Goal: Consume media (video, audio)

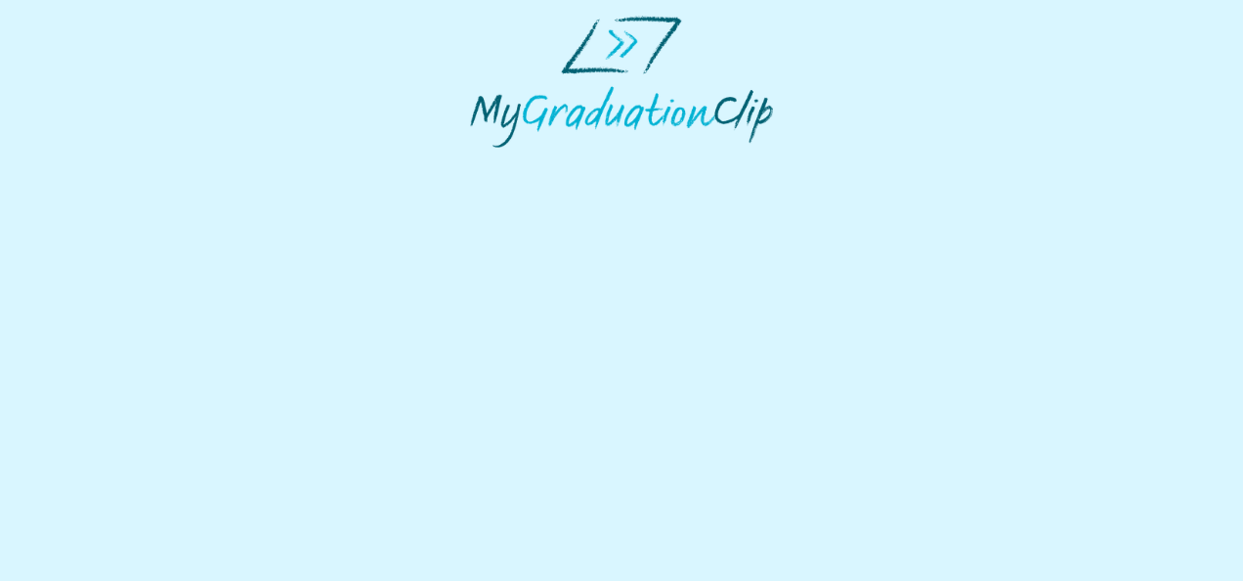
select select "**********"
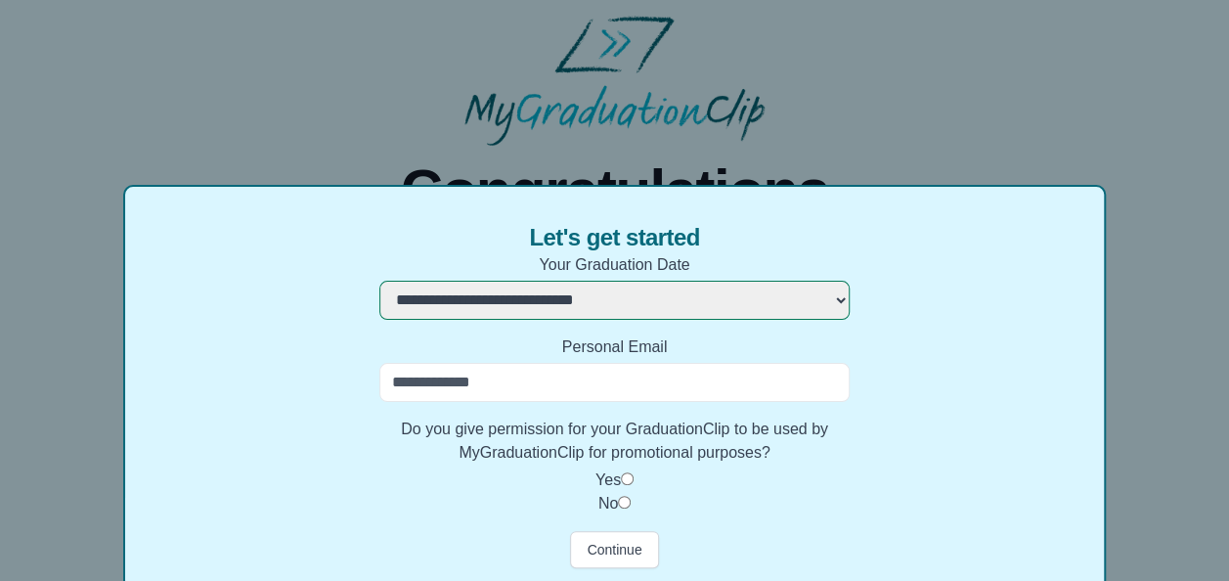
click at [535, 381] on input "Personal Email" at bounding box center [614, 382] width 470 height 39
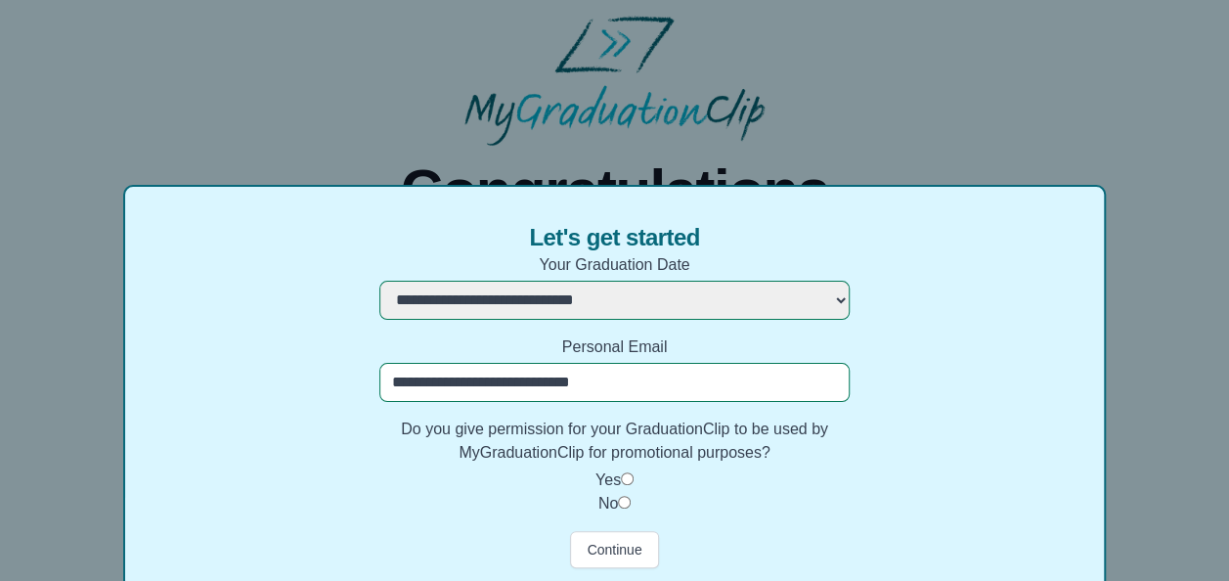
type input "**********"
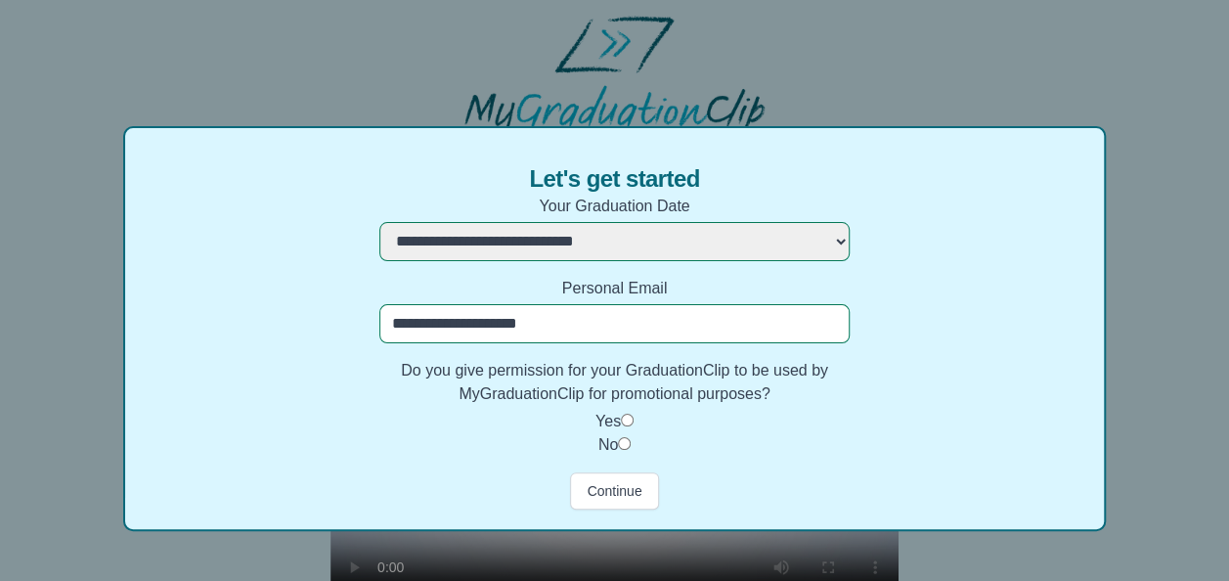
scroll to position [60, 0]
click at [624, 482] on button "Continue" at bounding box center [614, 489] width 88 height 37
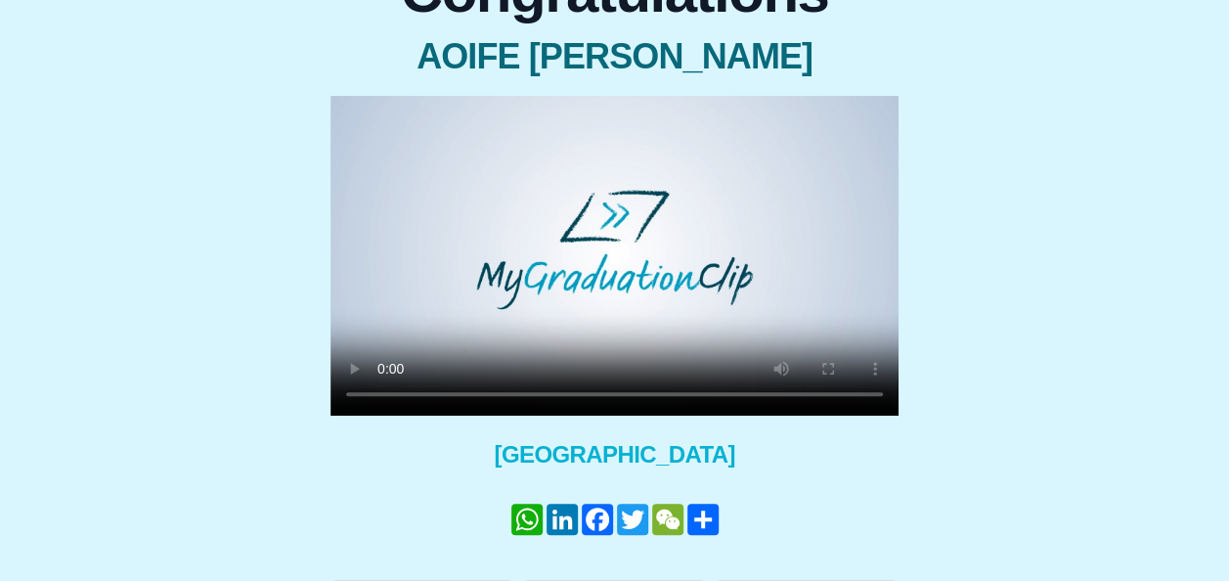
scroll to position [201, 0]
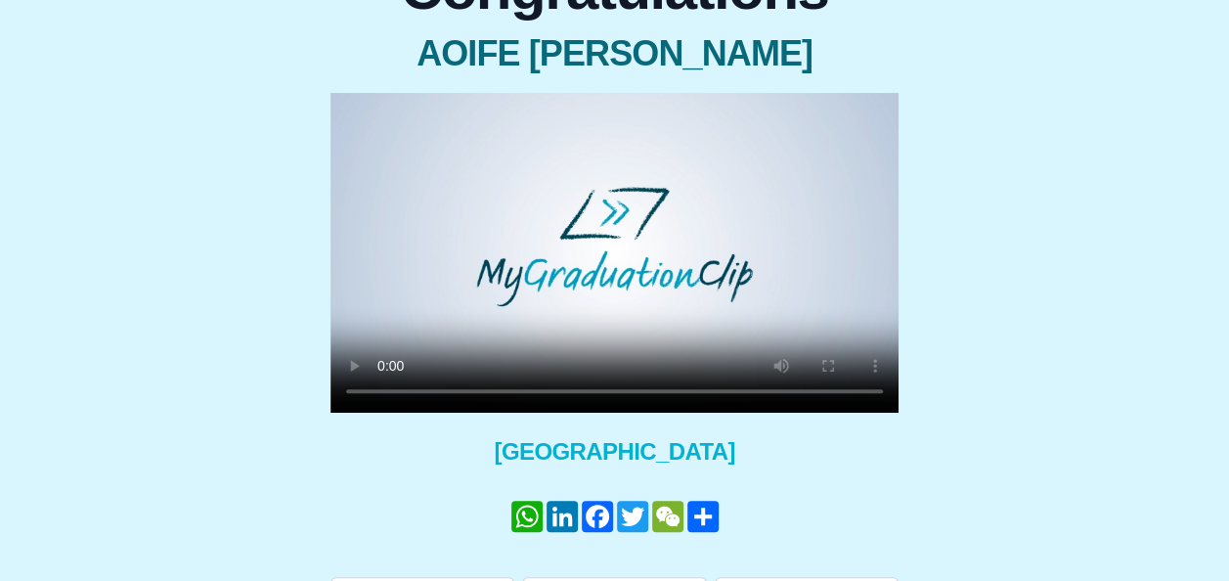
click at [636, 249] on video at bounding box center [614, 253] width 568 height 320
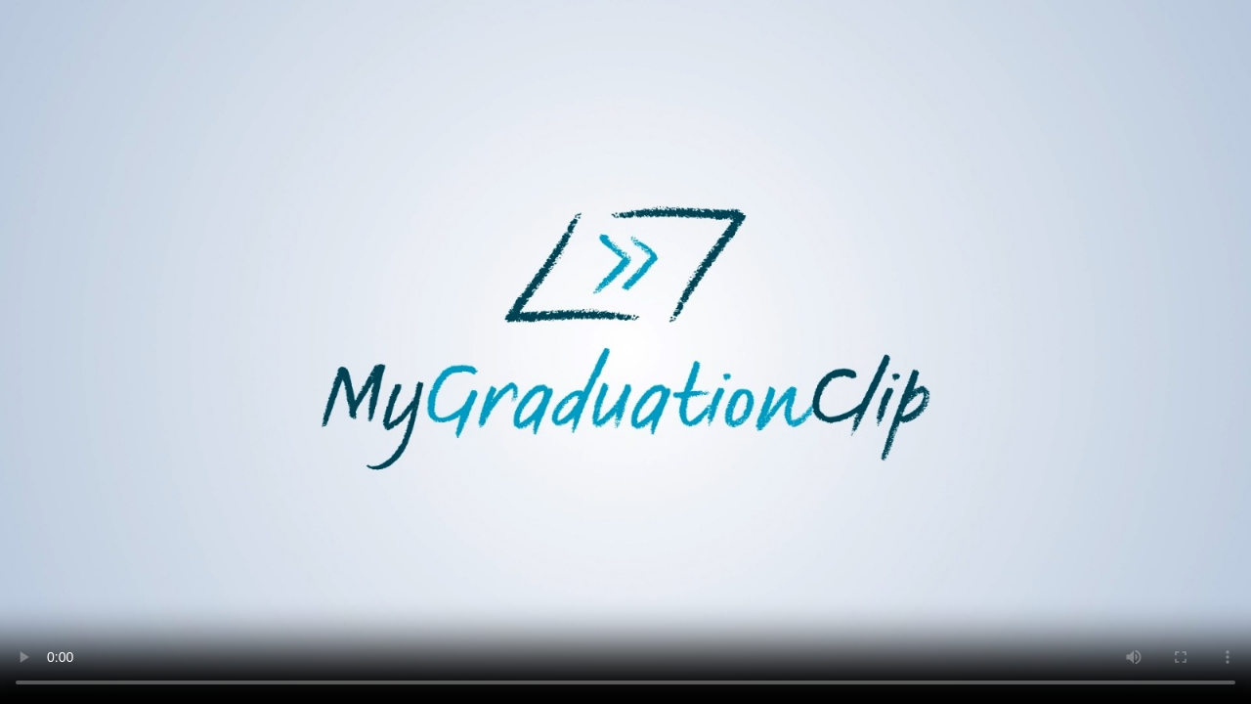
click at [1242, 258] on video at bounding box center [625, 352] width 1251 height 704
click at [0, 580] on video at bounding box center [625, 352] width 1251 height 704
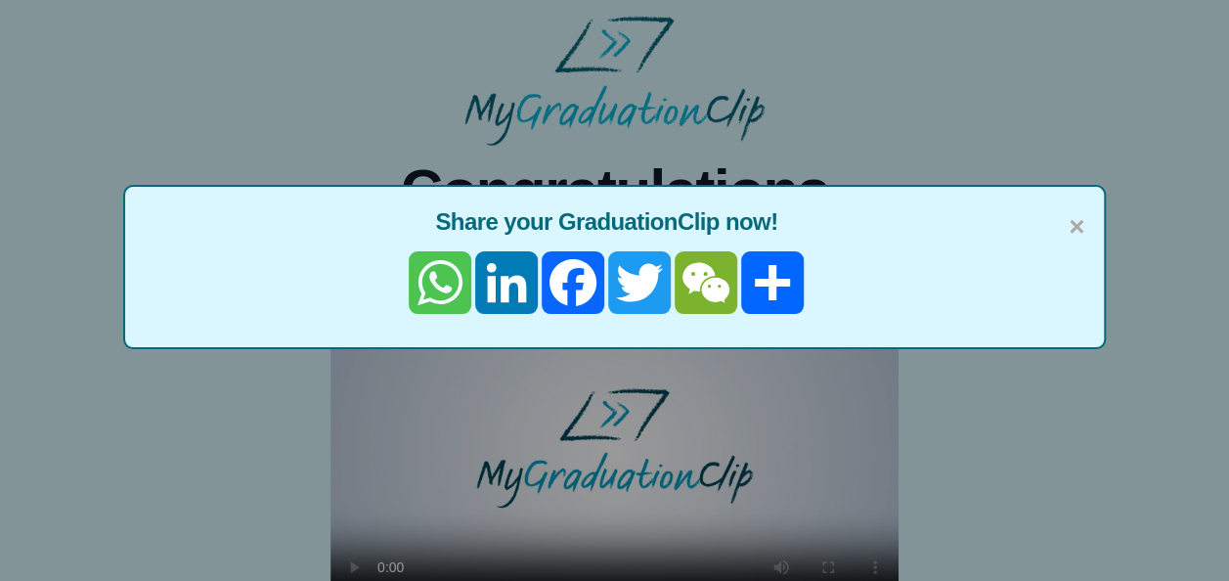
click at [438, 276] on link "WhatsApp" at bounding box center [440, 282] width 66 height 63
click at [1077, 229] on span "×" at bounding box center [1076, 226] width 16 height 41
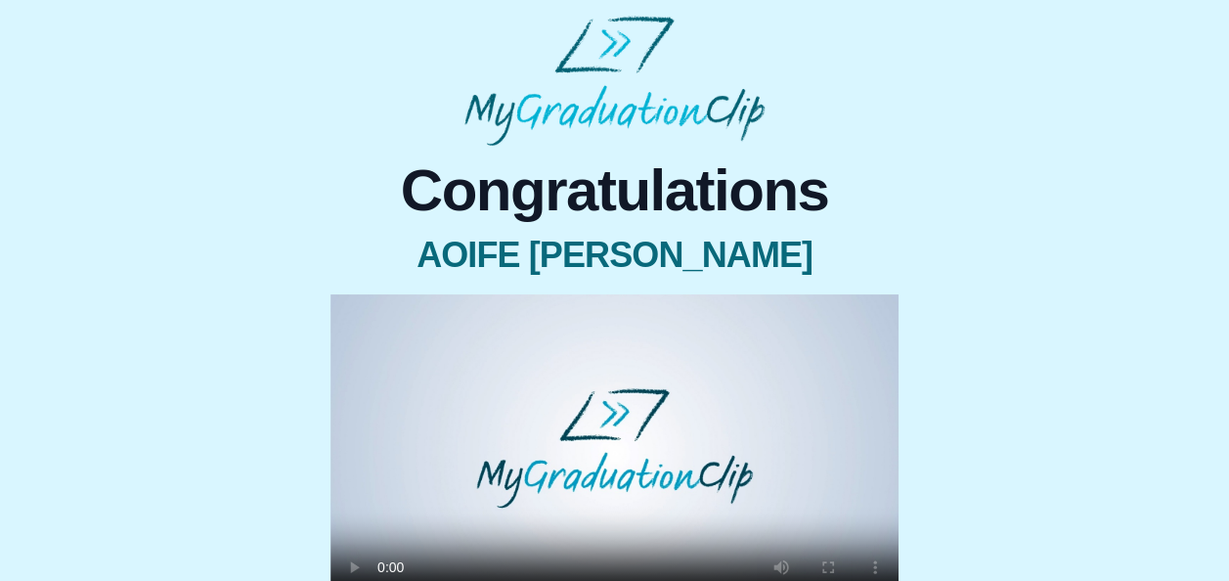
click at [672, 375] on video at bounding box center [614, 454] width 568 height 320
